Goal: Ask a question

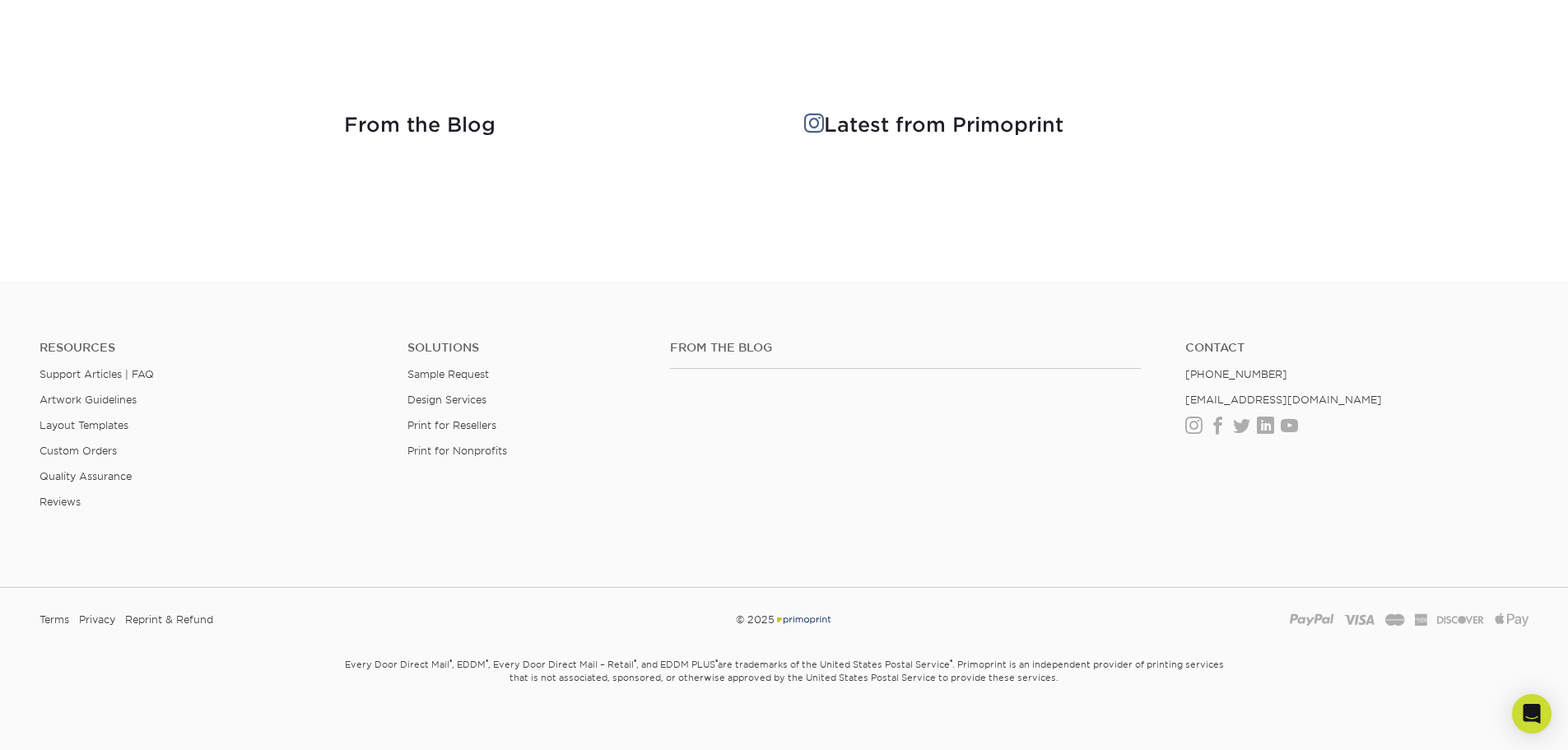
scroll to position [2148, 0]
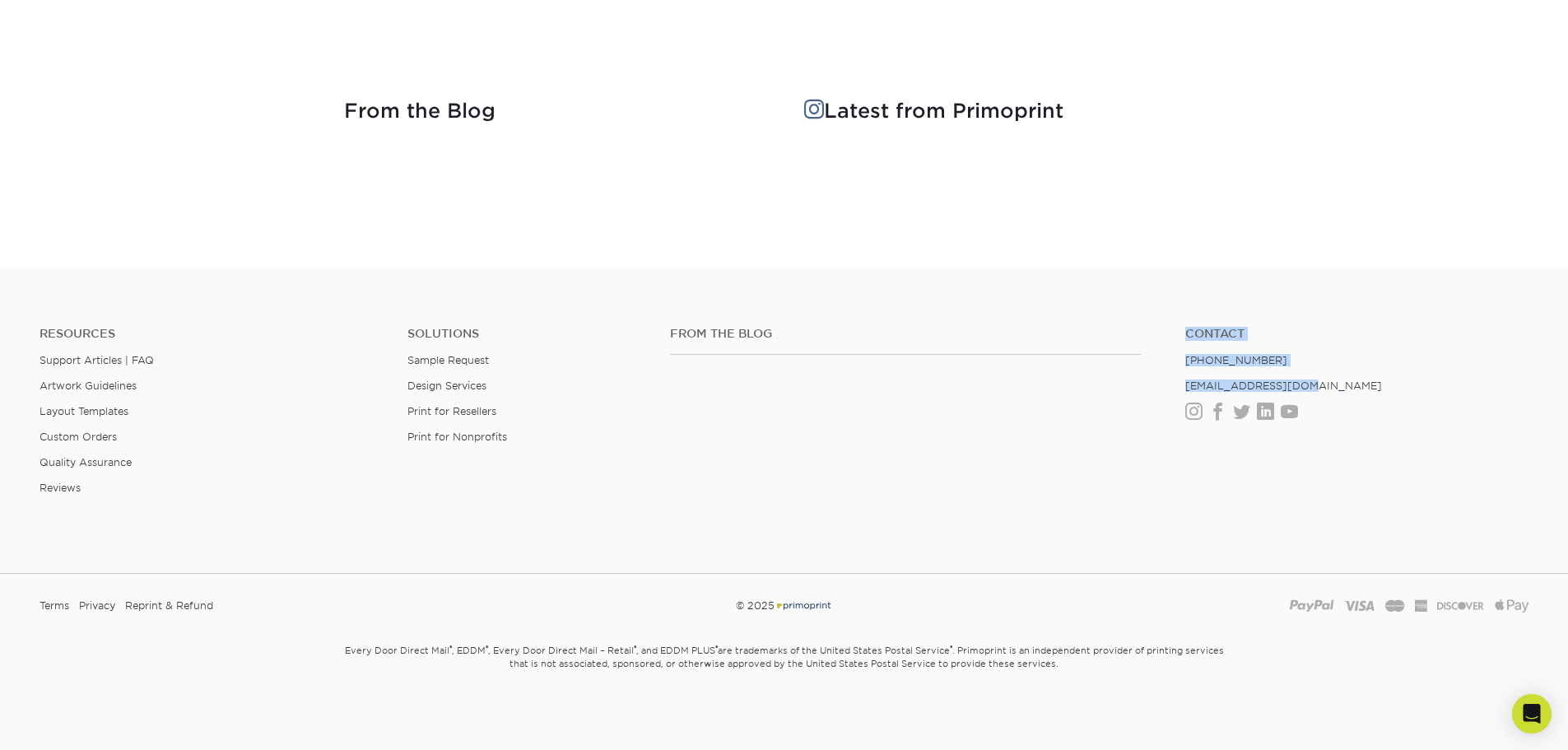
drag, startPoint x: 1306, startPoint y: 385, endPoint x: 1154, endPoint y: 382, distance: 152.0
click at [1154, 382] on div "From the Blog Contact [PHONE_NUMBER] [EMAIL_ADDRESS][DOMAIN_NAME] Instagram Fac…" at bounding box center [1099, 379] width 883 height 105
click at [1309, 371] on ul "Contact [PHONE_NUMBER] [EMAIL_ADDRESS][DOMAIN_NAME] Instagram Facebook Twitter …" at bounding box center [1356, 372] width 368 height 92
drag, startPoint x: 1297, startPoint y: 363, endPoint x: 1302, endPoint y: 381, distance: 18.7
click at [1317, 384] on ul "Contact [PHONE_NUMBER] [EMAIL_ADDRESS][DOMAIN_NAME] Instagram Facebook Twitter …" at bounding box center [1356, 372] width 368 height 92
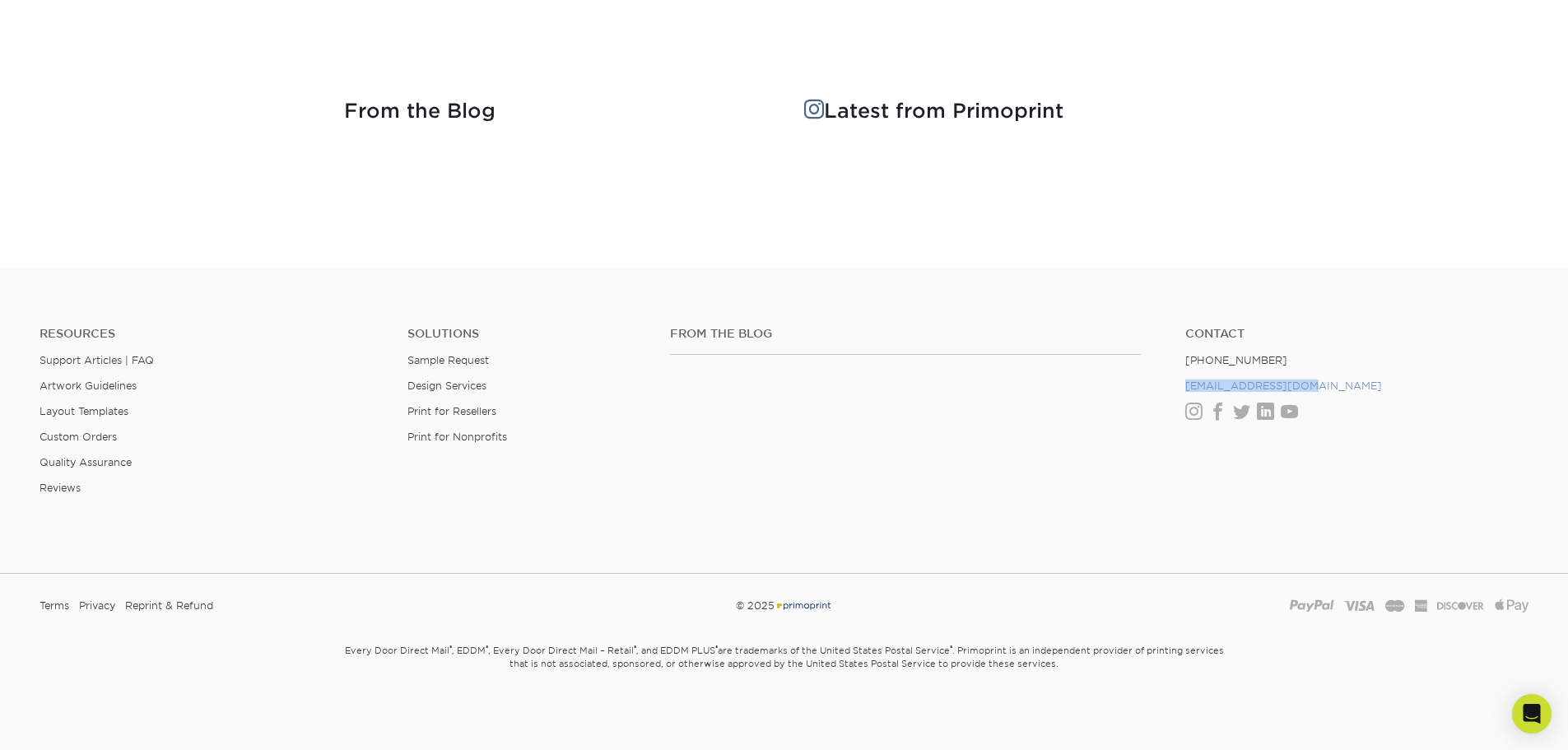
copy ul "[EMAIL_ADDRESS][DOMAIN_NAME]"
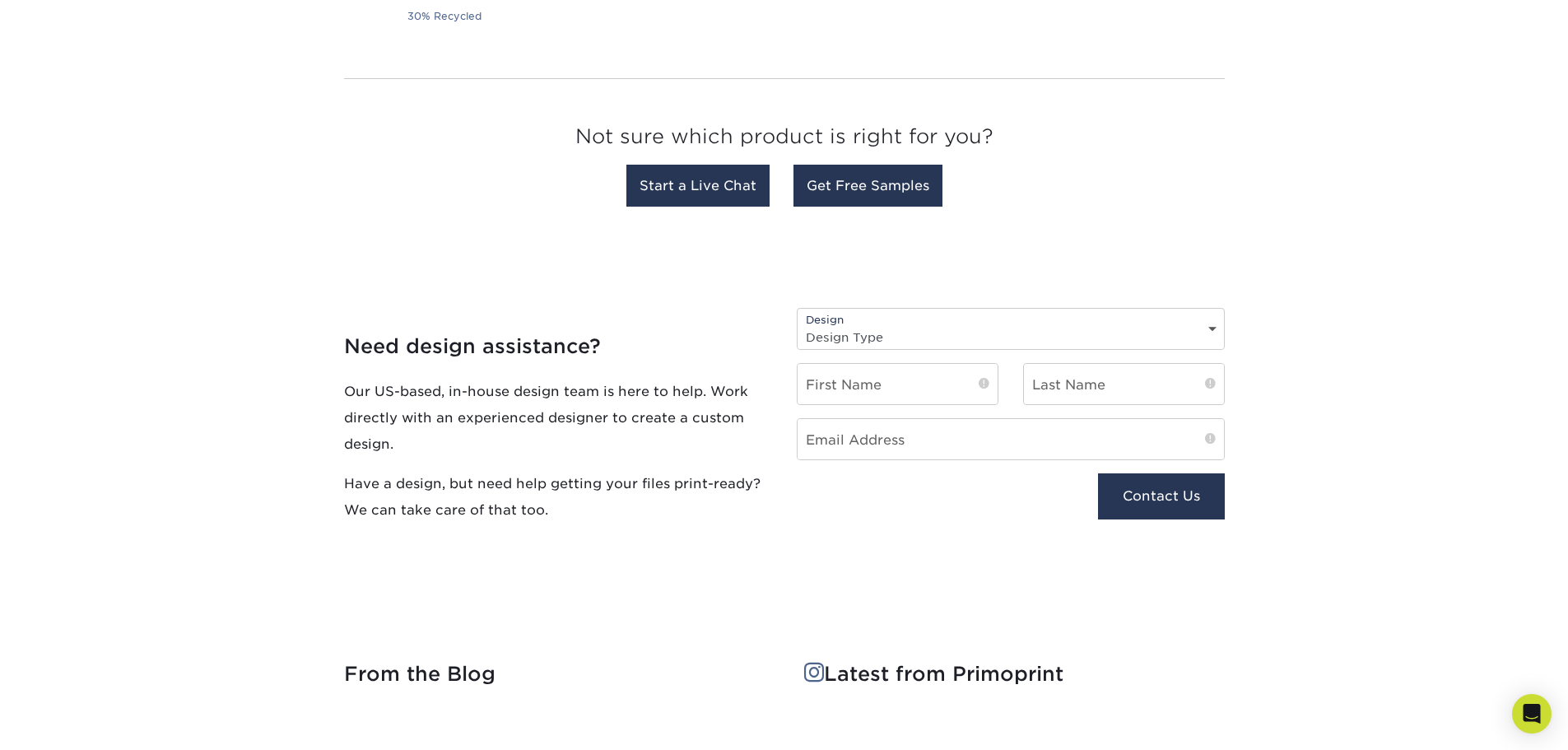
scroll to position [1572, 0]
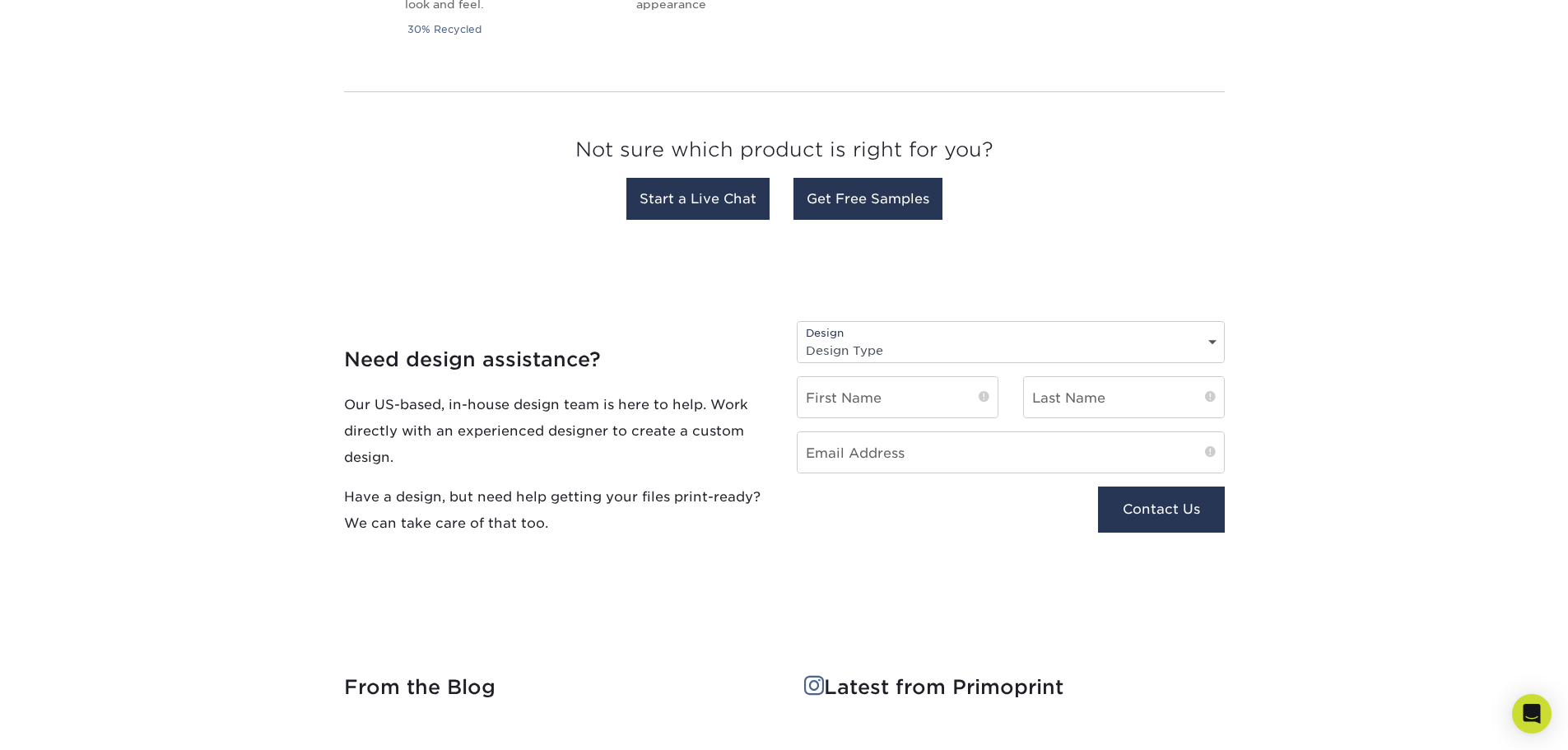
click at [874, 344] on select "Design Type Design Edits New Design" at bounding box center [1011, 350] width 427 height 24
select select "New Design"
click at [798, 339] on select "Design Type Design Edits New Design" at bounding box center [1011, 350] width 427 height 24
click at [836, 387] on input "text" at bounding box center [897, 397] width 200 height 41
type input "[PERSON_NAME]"
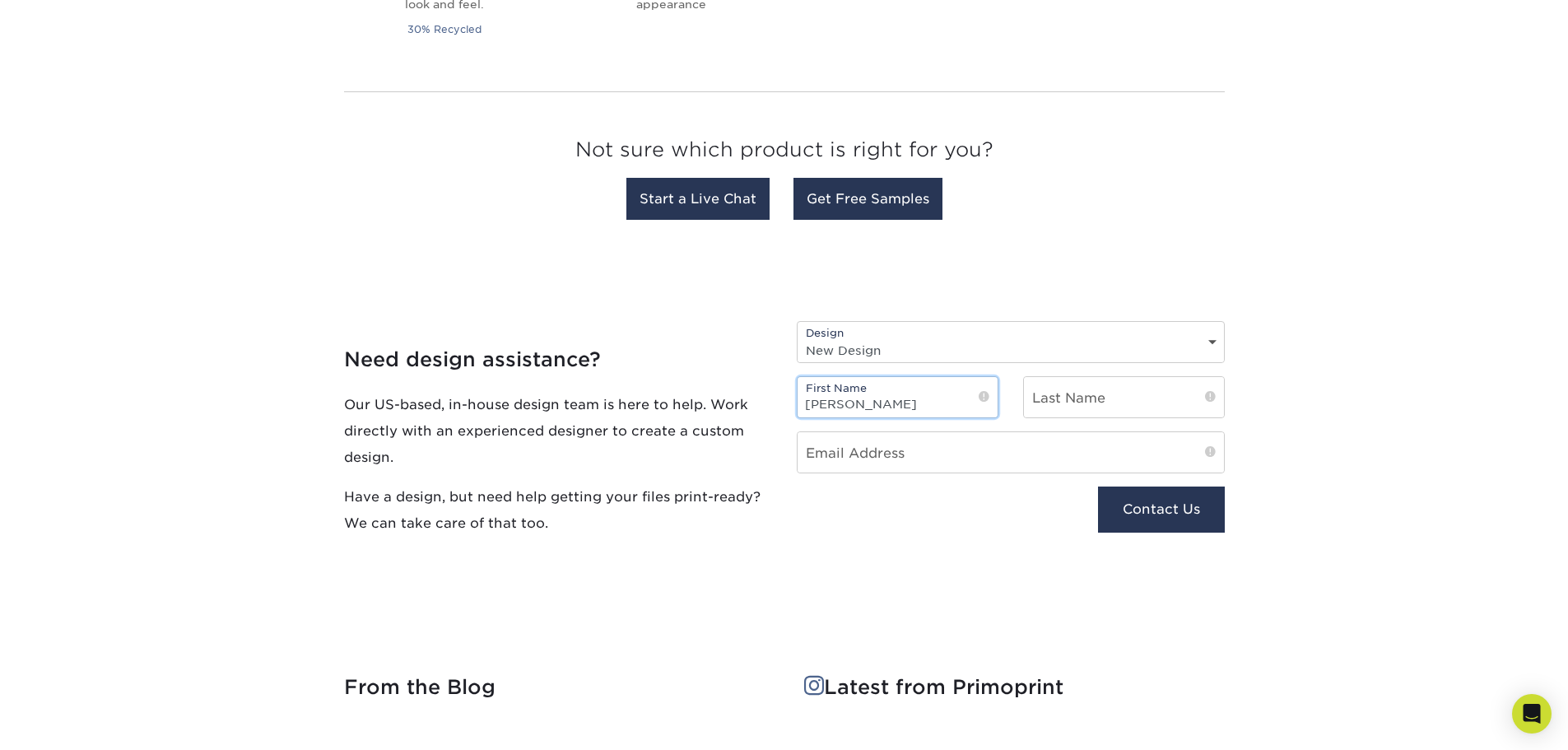
type input "FRIEDBERG"
type input "[PERSON_NAME][EMAIL_ADDRESS][DOMAIN_NAME]"
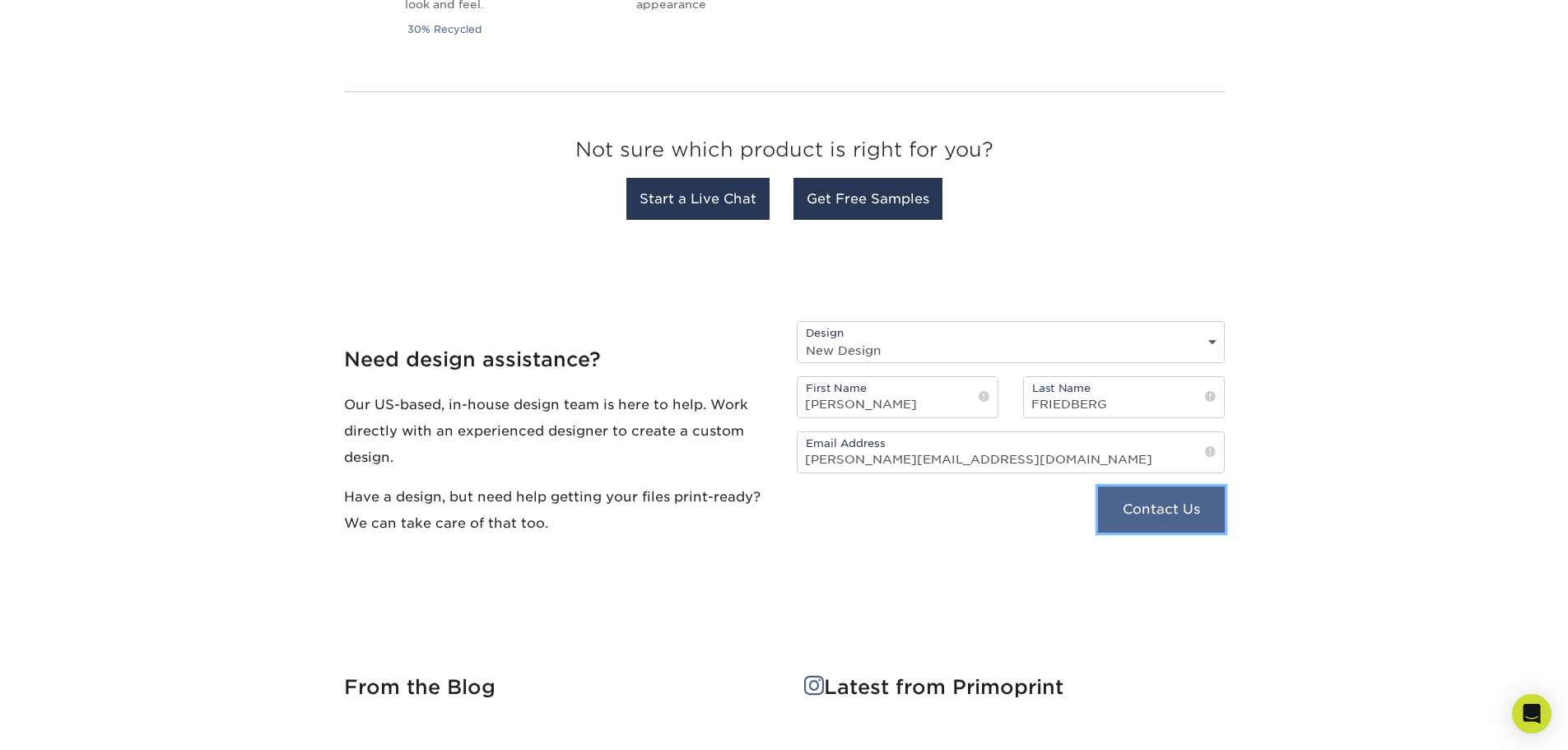
click at [1198, 510] on button "Contact Us" at bounding box center [1161, 510] width 126 height 46
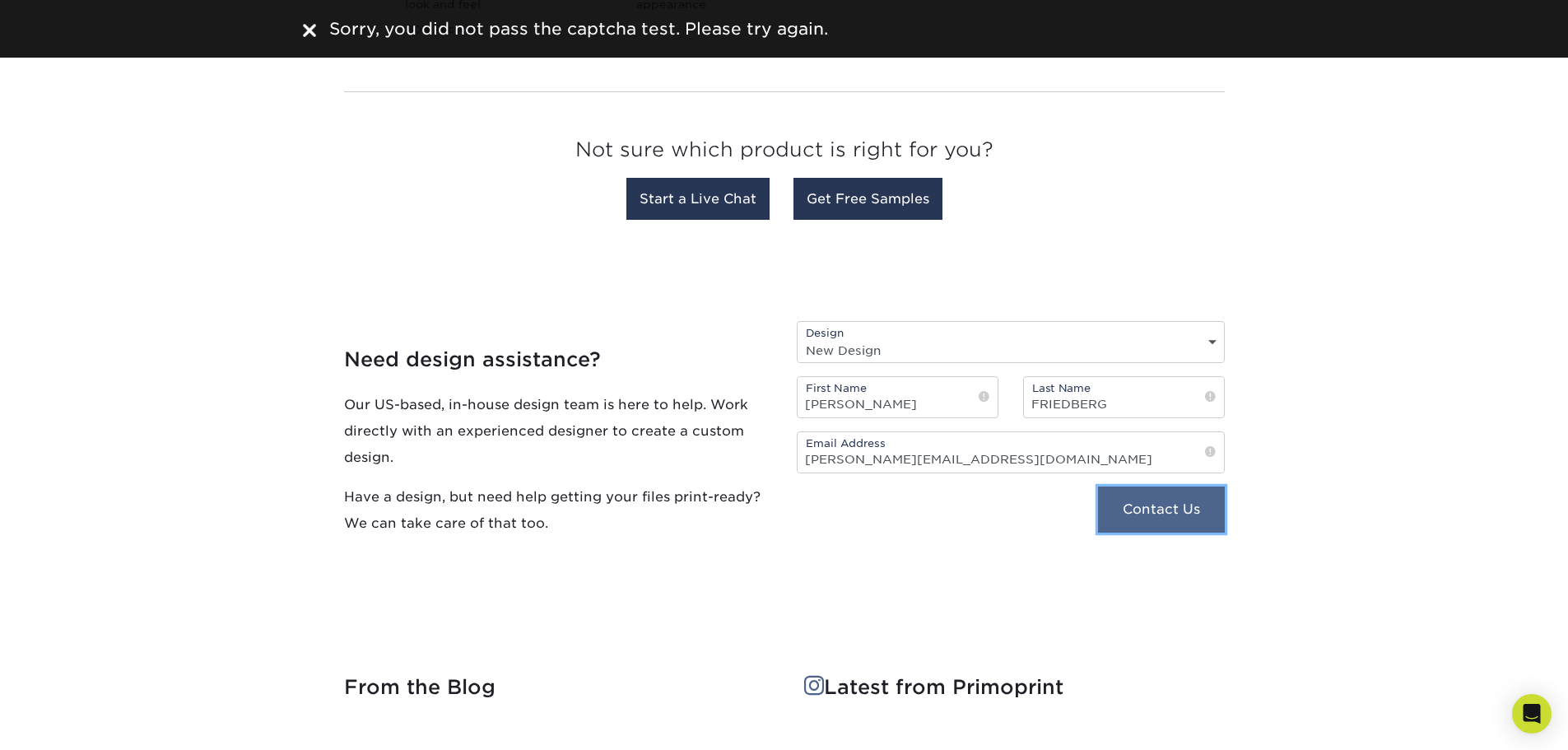
click at [1182, 519] on button "Contact Us" at bounding box center [1161, 510] width 126 height 46
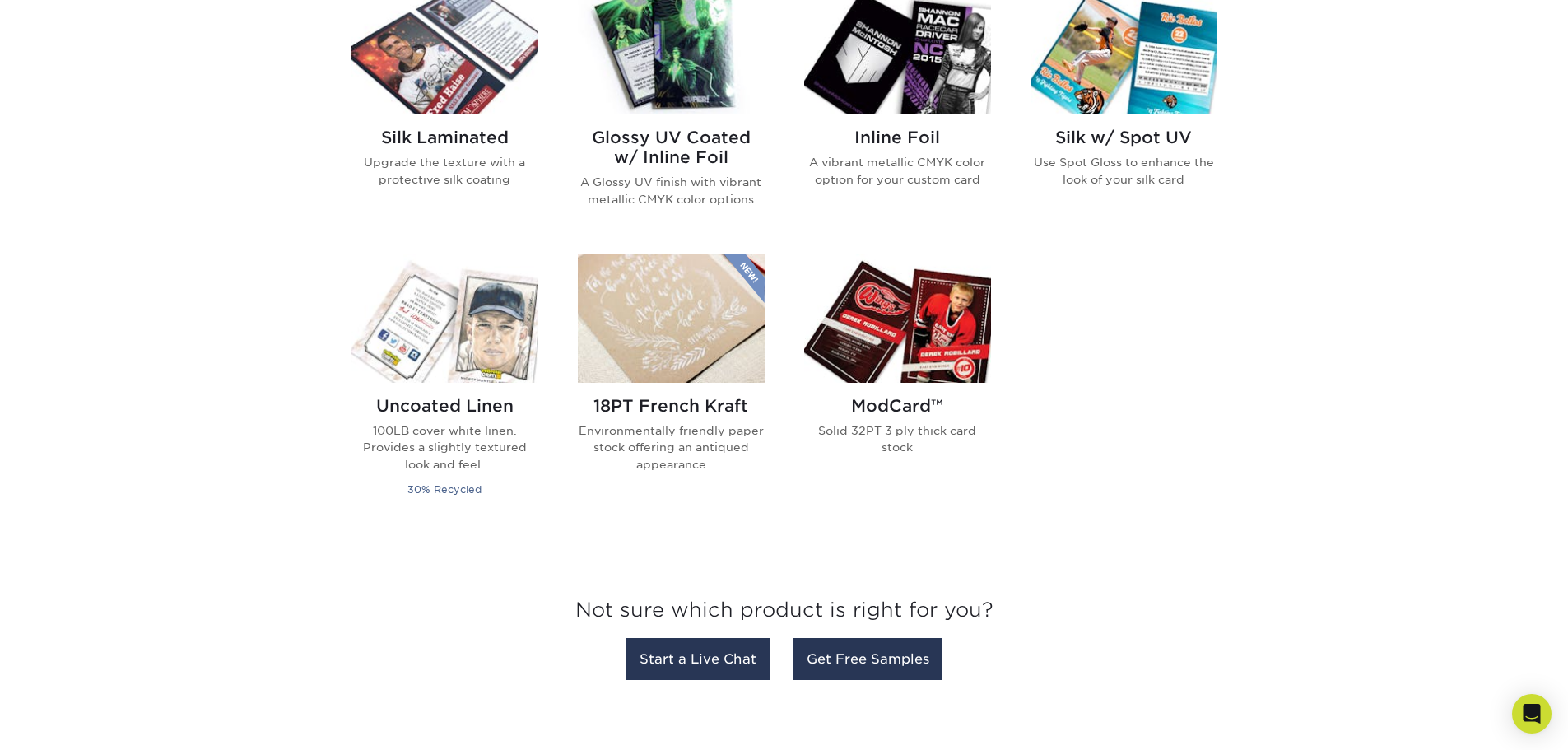
scroll to position [1408, 0]
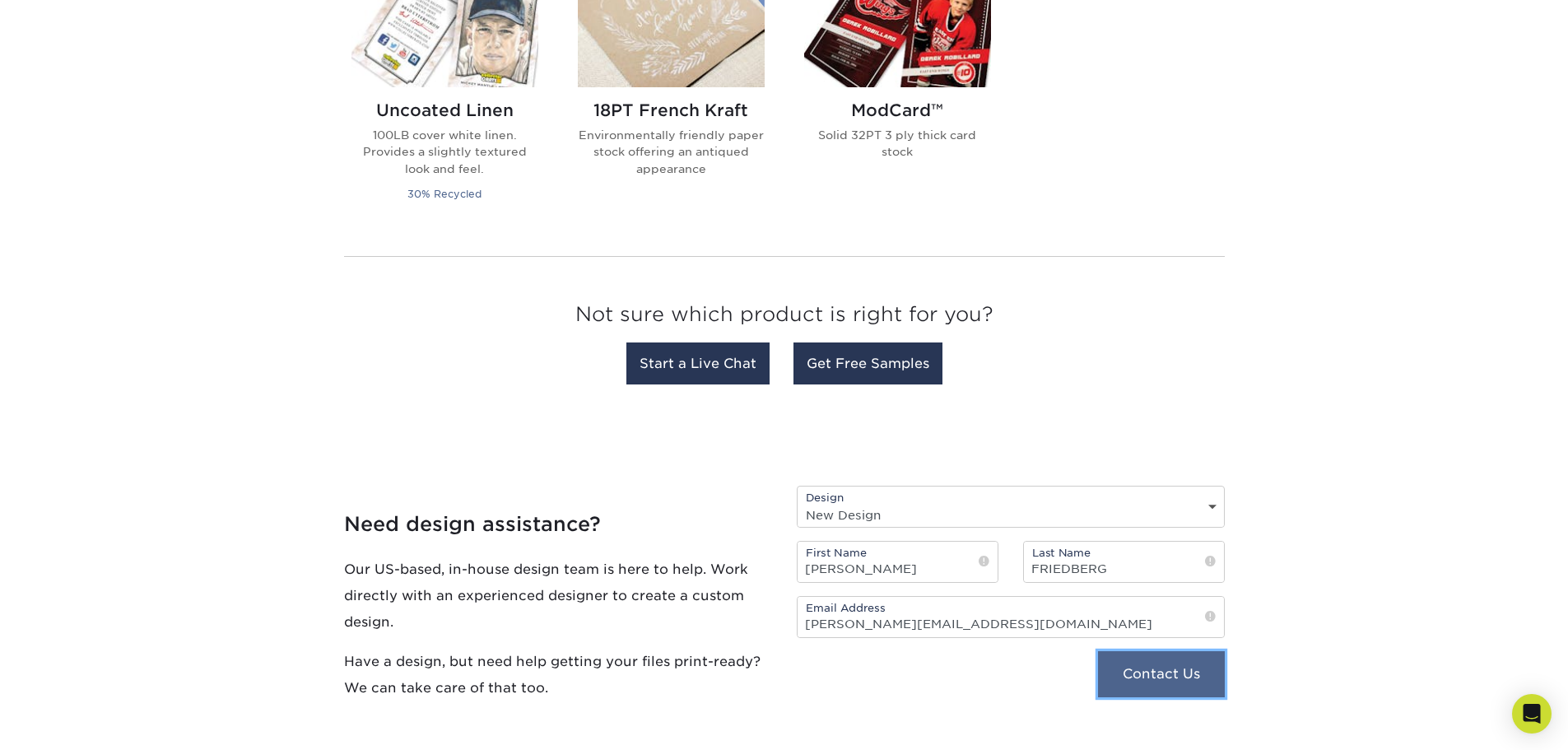
click at [1135, 678] on button "Contact Us" at bounding box center [1161, 674] width 126 height 46
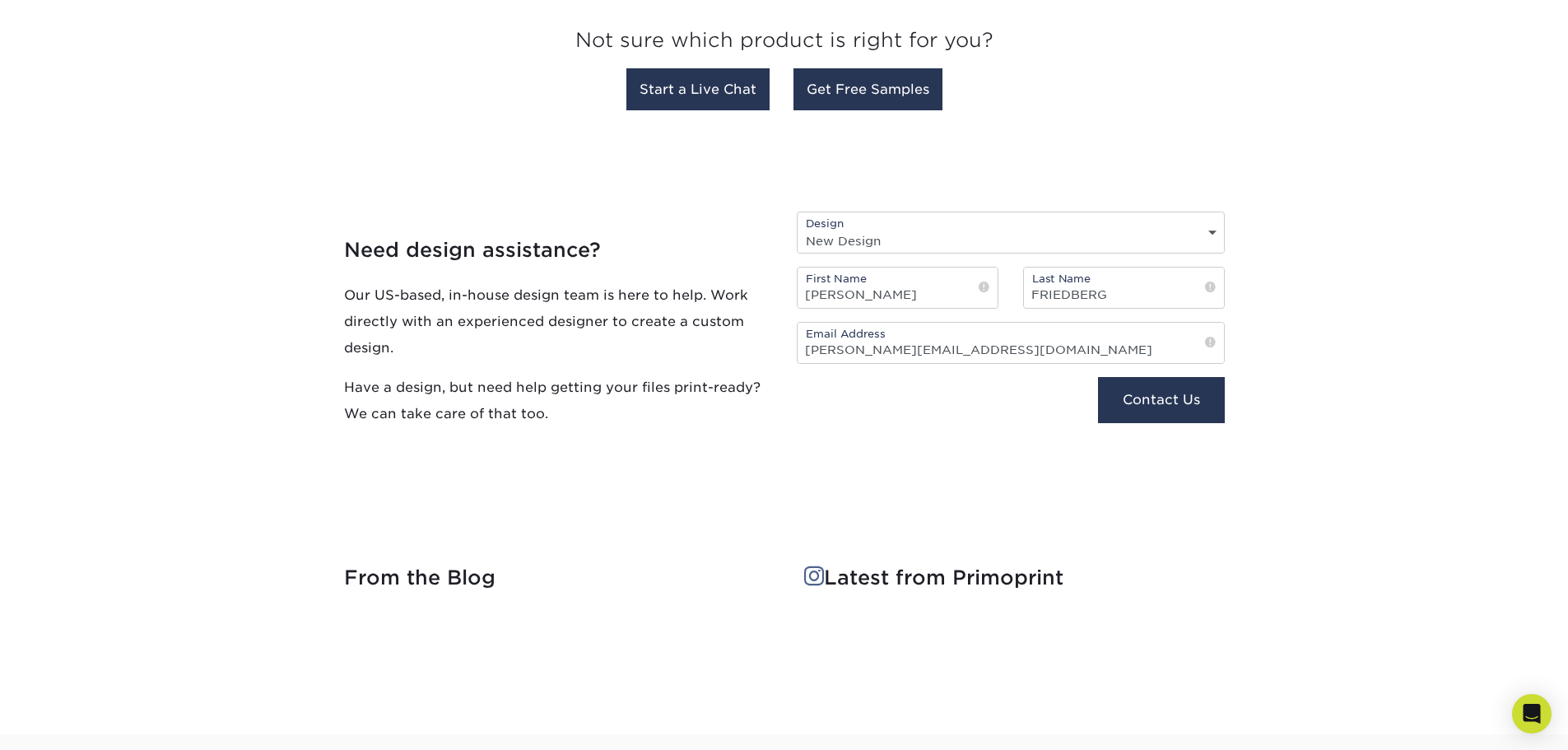
scroll to position [1305, 0]
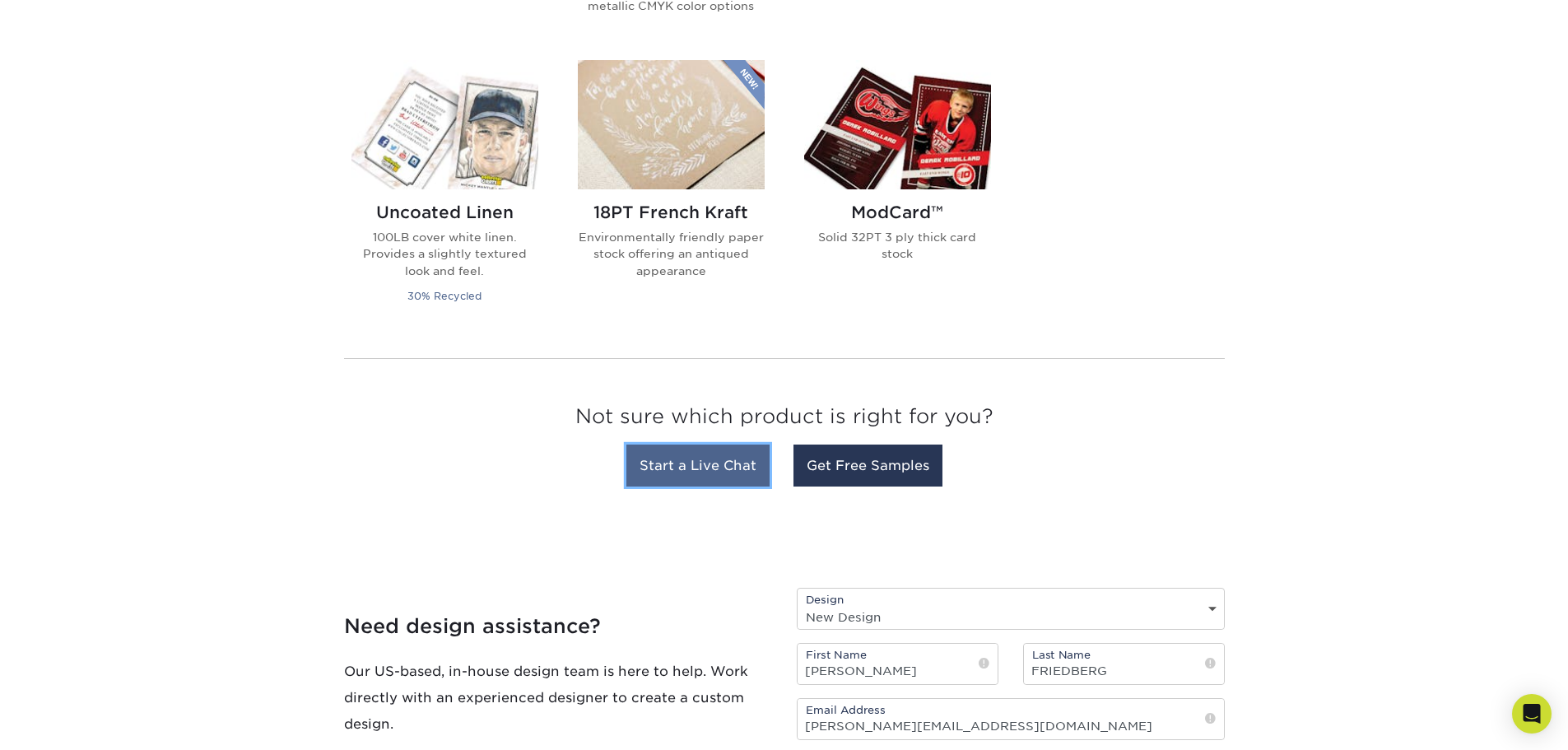
click at [712, 466] on link "Start a Live Chat" at bounding box center [698, 466] width 143 height 42
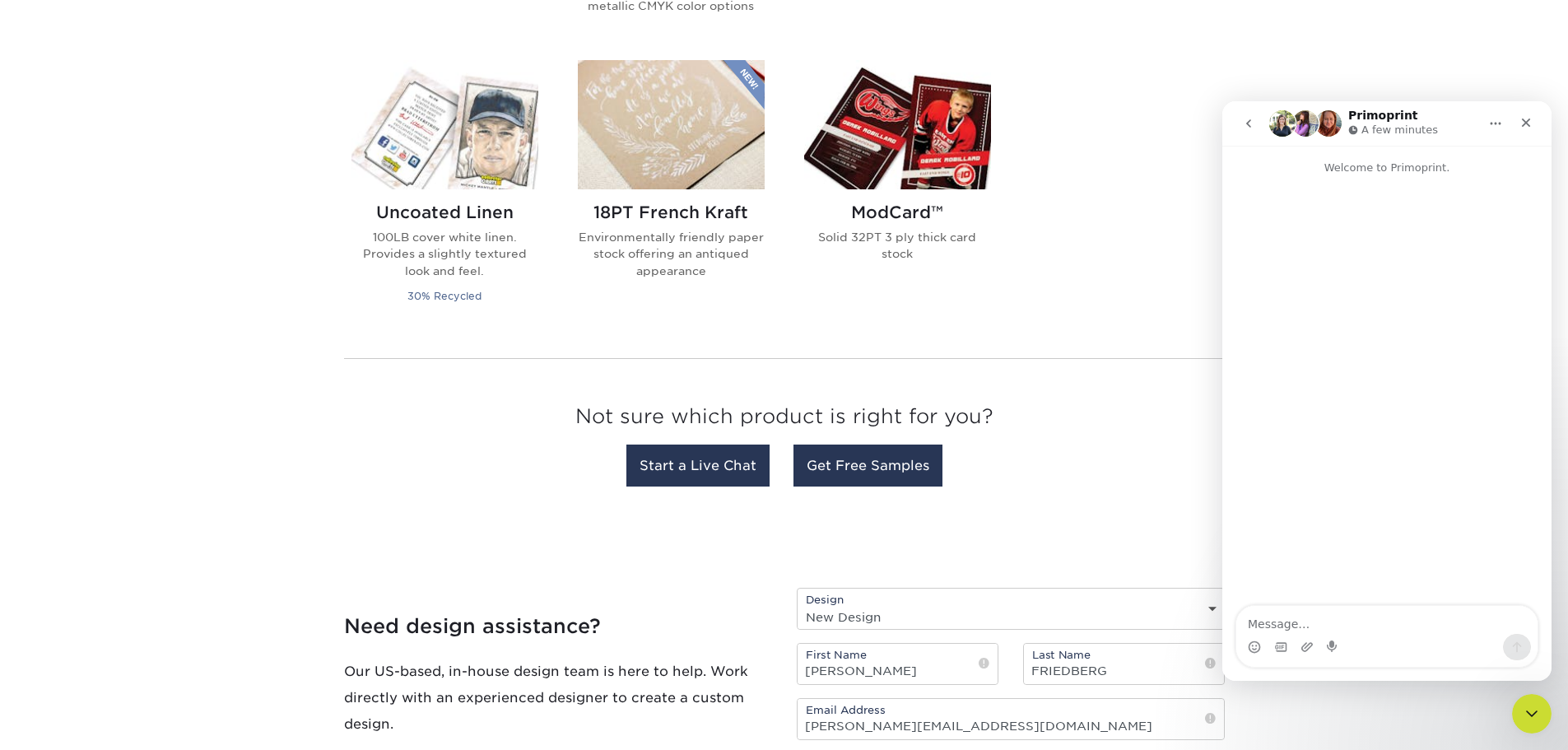
scroll to position [0, 0]
click at [1302, 611] on textarea "Message…" at bounding box center [1387, 620] width 301 height 28
type textarea "sent your team an email for estimate="
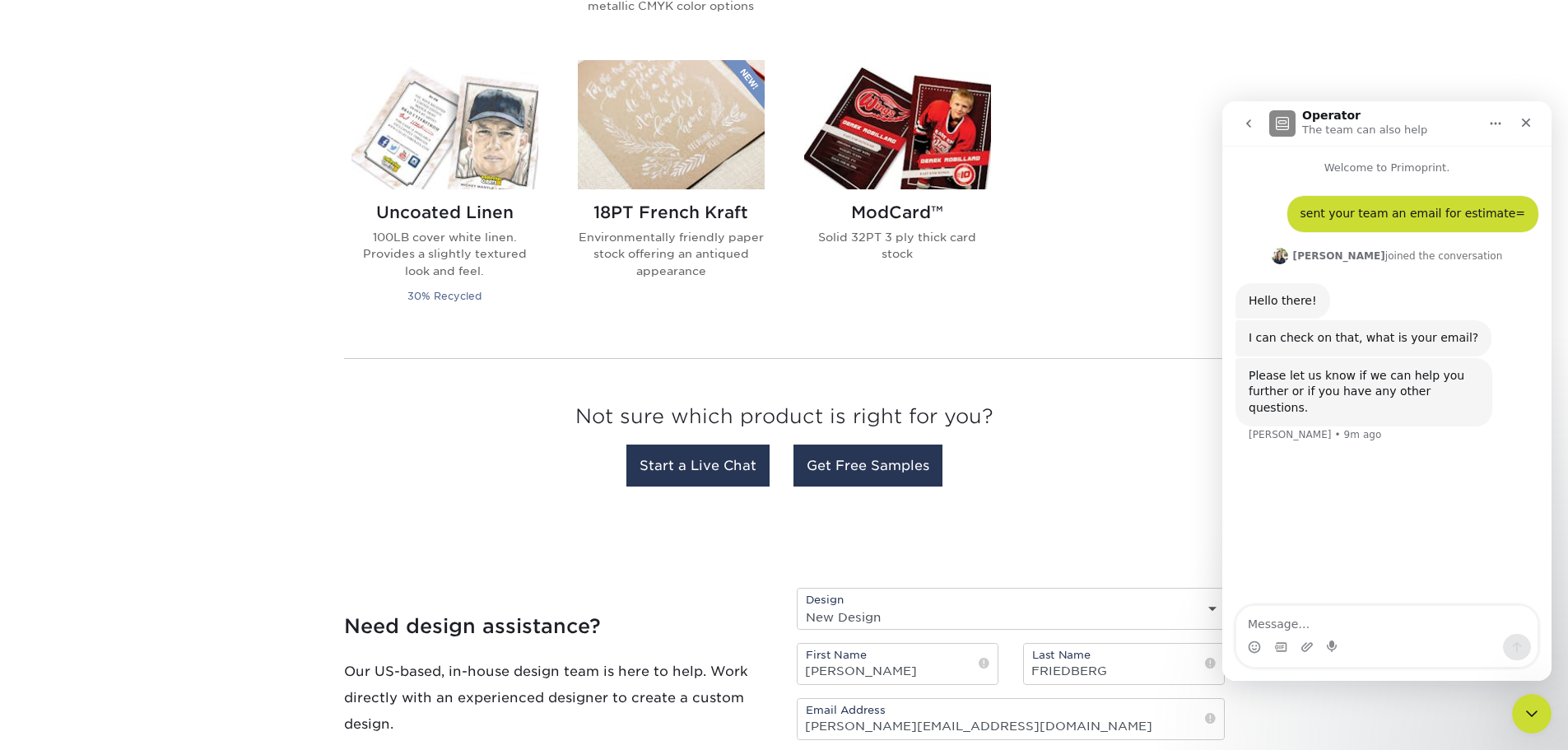
scroll to position [1717, 0]
